Goal: Information Seeking & Learning: Learn about a topic

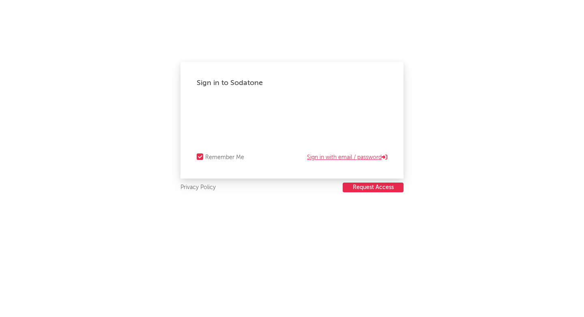
click at [310, 163] on div "Sign in to Sodatone Remember Me Sign in with email / password" at bounding box center [291, 120] width 223 height 117
click at [313, 156] on link "Sign in with email / password" at bounding box center [347, 158] width 80 height 10
click at [210, 105] on iframe at bounding box center [292, 111] width 190 height 12
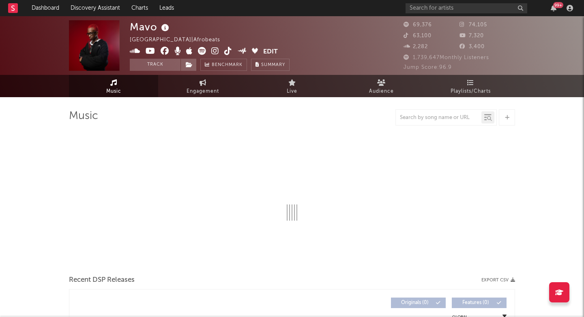
select select "6m"
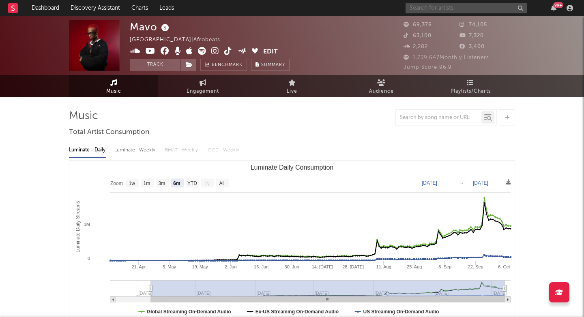
click at [430, 10] on input "text" at bounding box center [466, 8] width 122 height 10
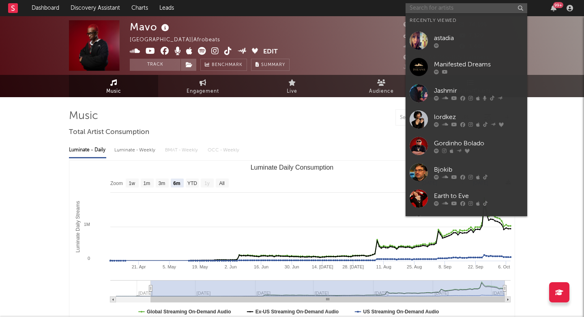
paste input "[URL][DOMAIN_NAME]"
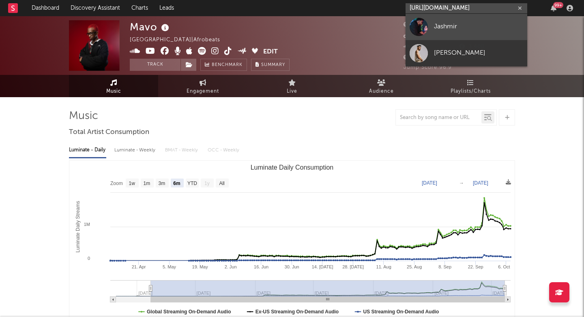
type input "[URL][DOMAIN_NAME]"
click at [419, 26] on div at bounding box center [418, 27] width 18 height 18
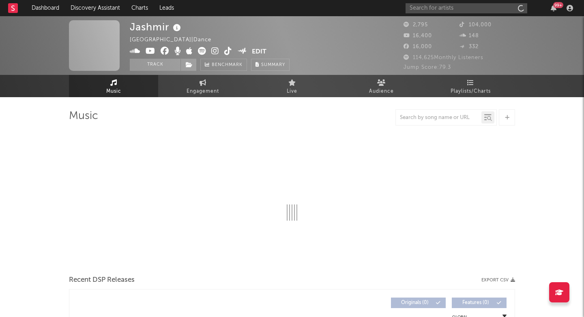
select select "1w"
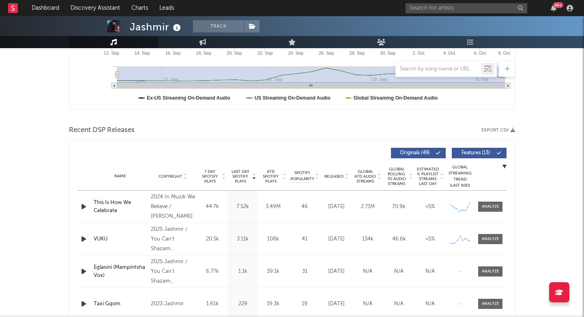
scroll to position [257, 0]
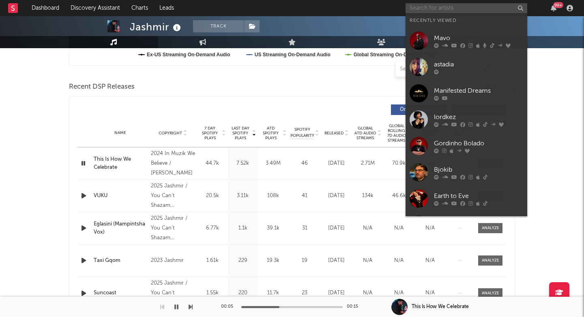
click at [451, 6] on input "text" at bounding box center [466, 8] width 122 height 10
paste input "[URL][DOMAIN_NAME]"
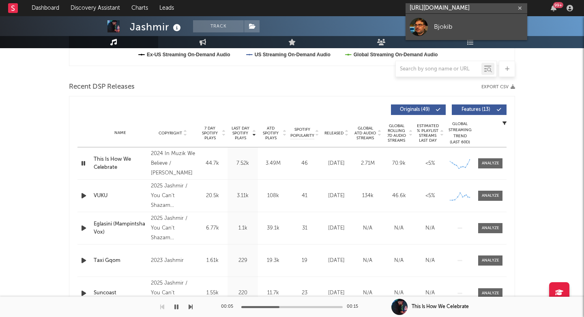
type input "[URL][DOMAIN_NAME]"
click at [488, 30] on div "Bjokib" at bounding box center [478, 27] width 89 height 10
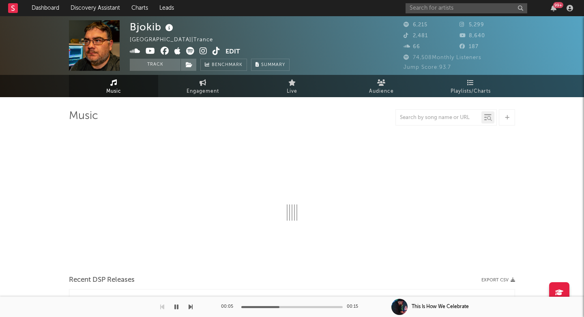
select select "1w"
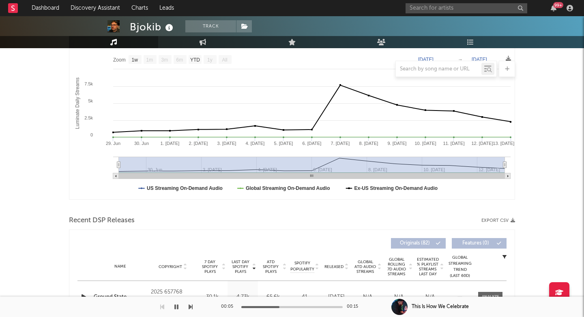
scroll to position [306, 0]
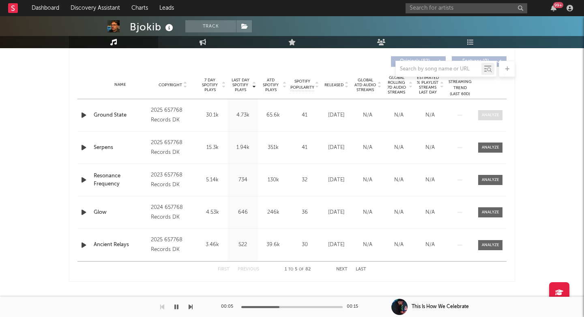
click at [490, 113] on div at bounding box center [489, 115] width 17 height 6
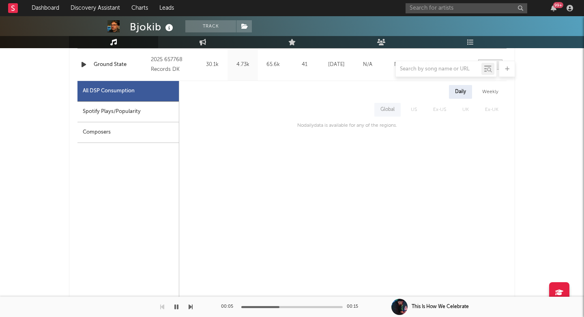
scroll to position [357, 0]
click at [163, 114] on div "Spotify Plays/Popularity" at bounding box center [127, 111] width 101 height 21
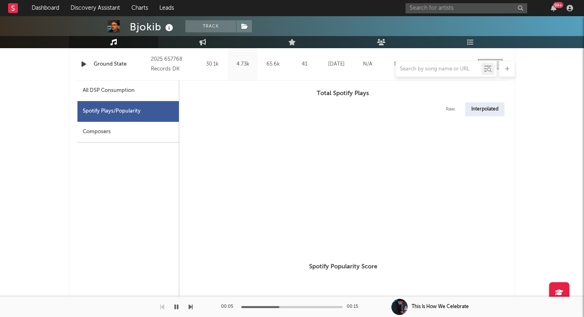
select select "1w"
